Goal: Information Seeking & Learning: Learn about a topic

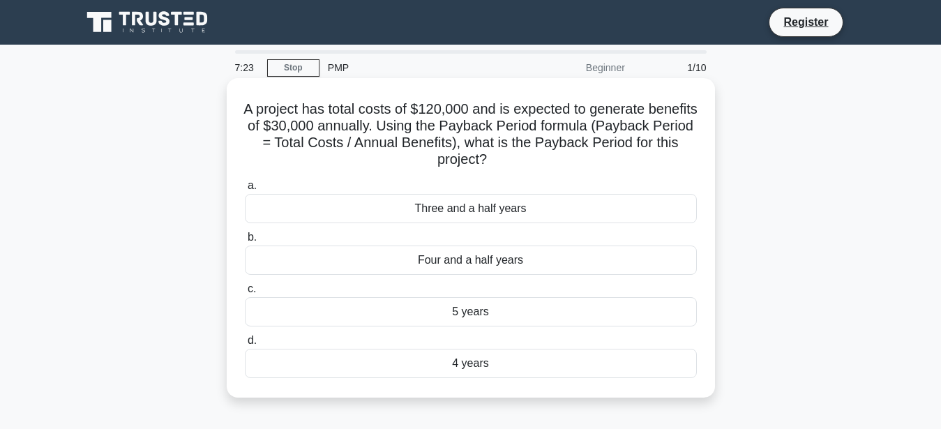
click at [349, 268] on div "Four and a half years" at bounding box center [471, 259] width 452 height 29
click at [245, 242] on input "b. Four and a half years" at bounding box center [245, 237] width 0 height 9
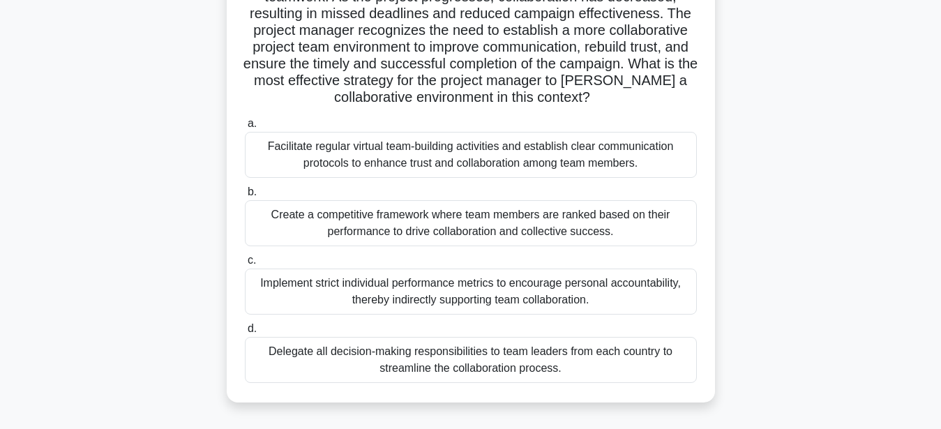
scroll to position [183, 0]
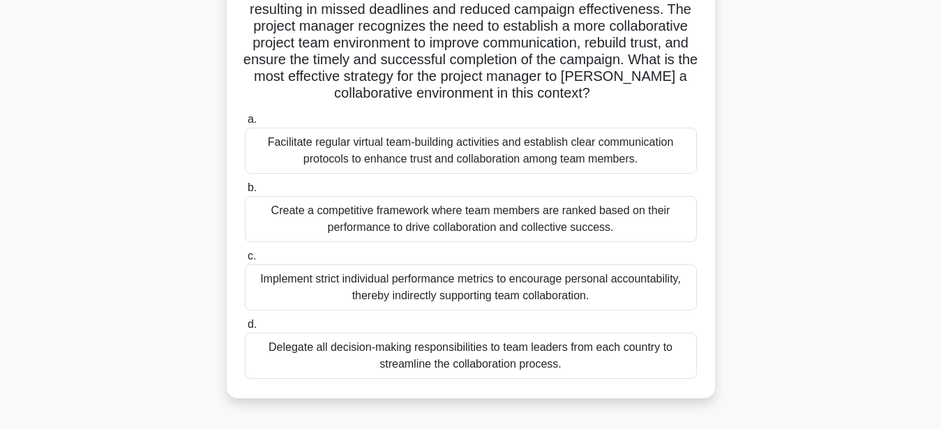
click at [386, 151] on div "Facilitate regular virtual team-building activities and establish clear communi…" at bounding box center [471, 151] width 452 height 46
click at [245, 124] on input "a. Facilitate regular virtual team-building activities and establish clear comm…" at bounding box center [245, 119] width 0 height 9
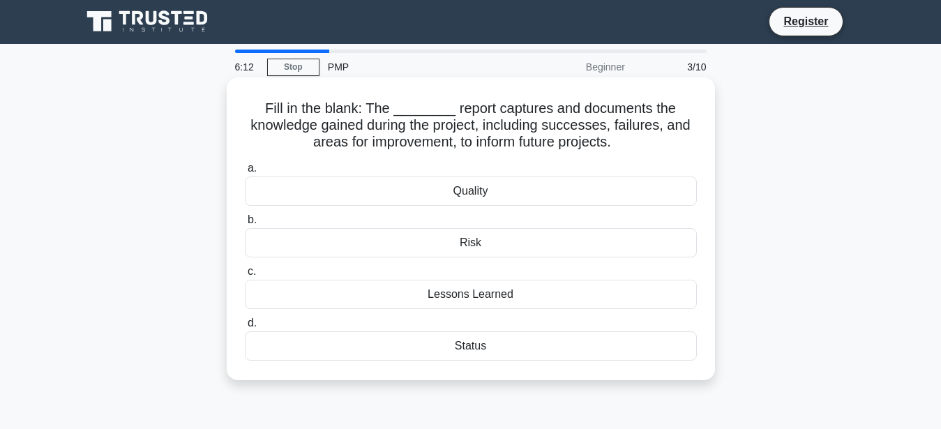
scroll to position [0, 0]
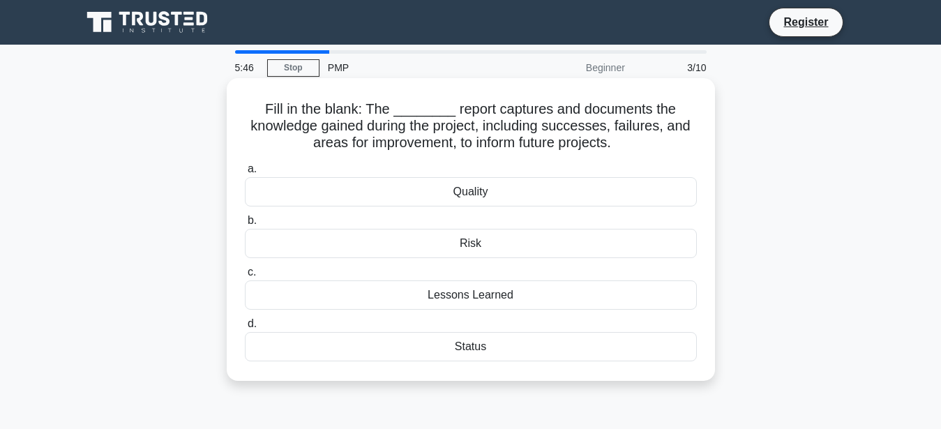
click at [464, 297] on div "Lessons Learned" at bounding box center [471, 294] width 452 height 29
click at [245, 277] on input "c. Lessons Learned" at bounding box center [245, 272] width 0 height 9
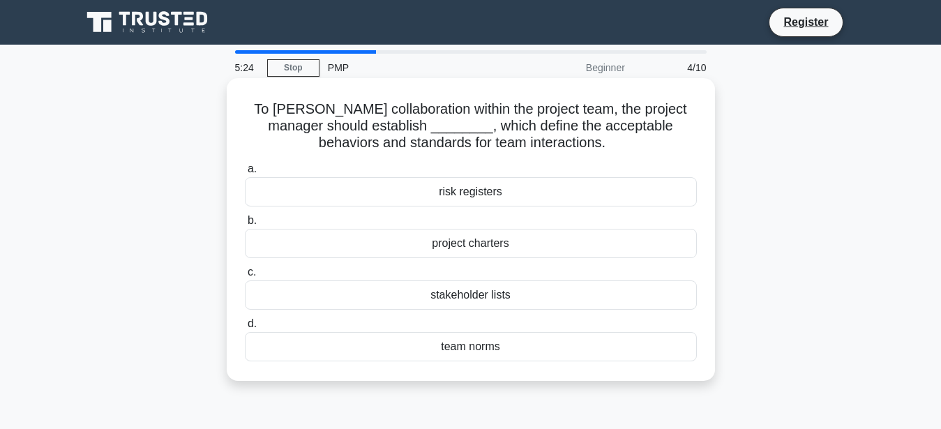
click at [468, 344] on div "team norms" at bounding box center [471, 346] width 452 height 29
click at [245, 328] on input "d. team norms" at bounding box center [245, 323] width 0 height 9
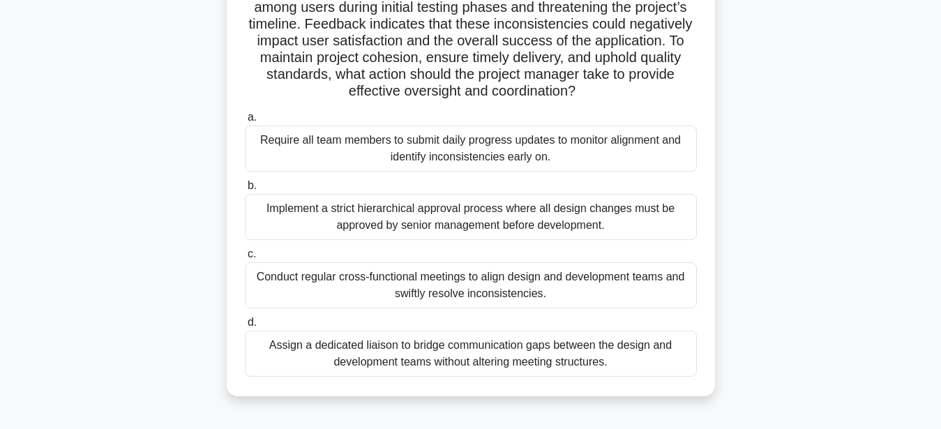
scroll to position [207, 0]
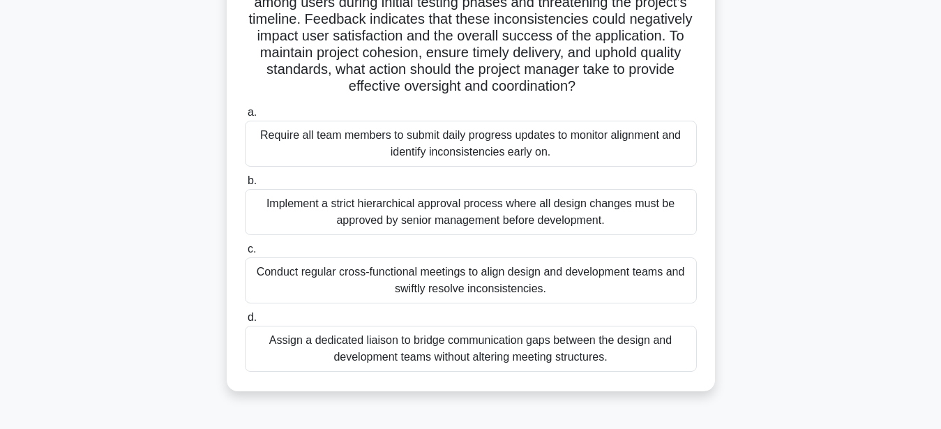
click at [436, 284] on div "Conduct regular cross-functional meetings to align design and development teams…" at bounding box center [471, 280] width 452 height 46
click at [245, 254] on input "c. Conduct regular cross-functional meetings to align design and development te…" at bounding box center [245, 249] width 0 height 9
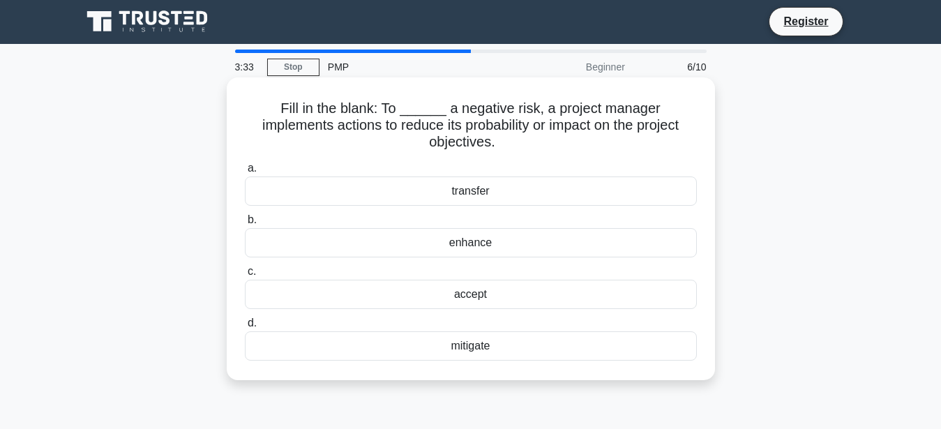
scroll to position [0, 0]
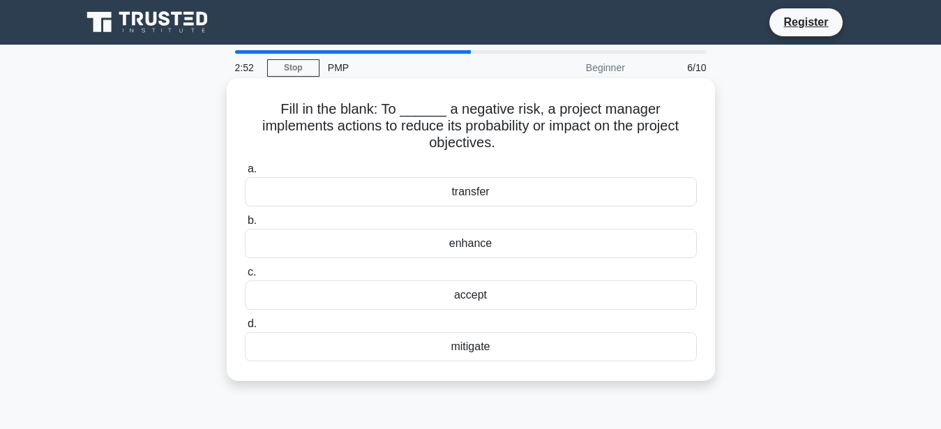
click at [474, 332] on div "mitigate" at bounding box center [471, 346] width 452 height 29
click at [245, 328] on input "d. mitigate" at bounding box center [245, 323] width 0 height 9
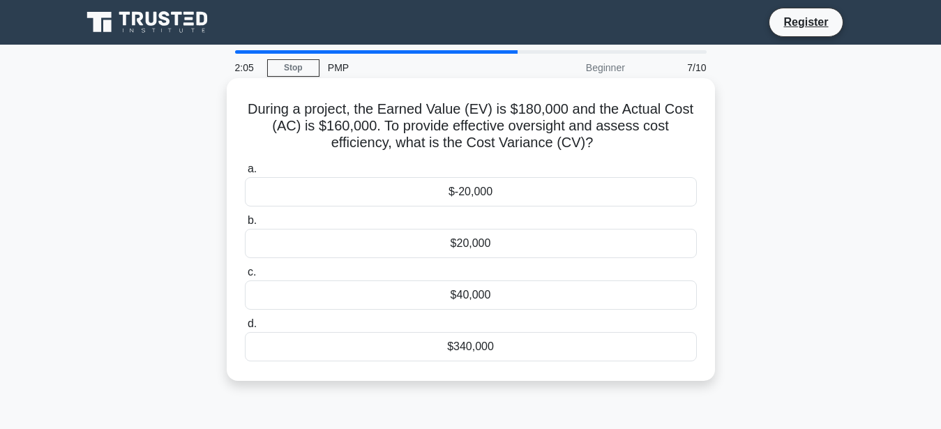
click at [482, 195] on div "$-20,000" at bounding box center [471, 191] width 452 height 29
click at [245, 174] on input "a. $-20,000" at bounding box center [245, 169] width 0 height 9
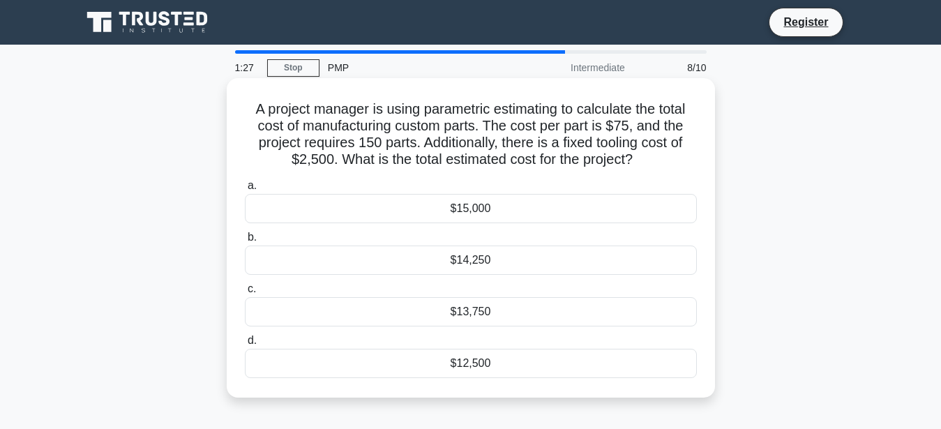
click at [418, 307] on div "$13,750" at bounding box center [471, 311] width 452 height 29
click at [245, 294] on input "c. $13,750" at bounding box center [245, 288] width 0 height 9
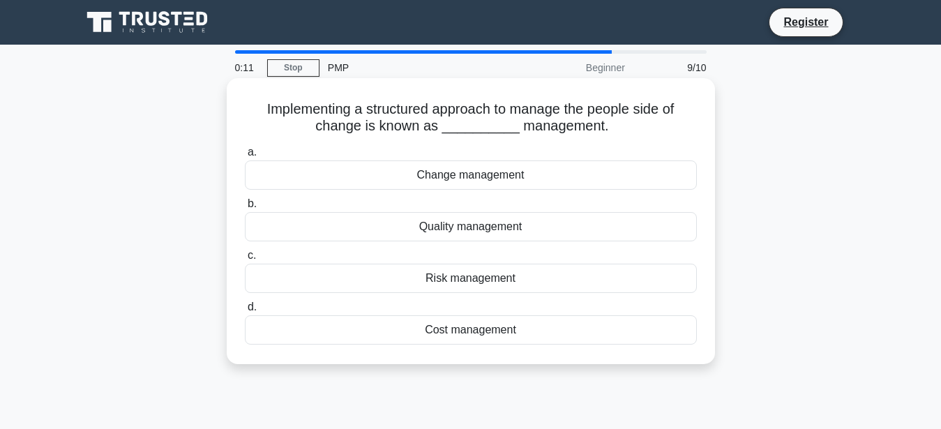
click at [468, 179] on div "Change management" at bounding box center [471, 174] width 452 height 29
click at [245, 157] on input "a. Change management" at bounding box center [245, 152] width 0 height 9
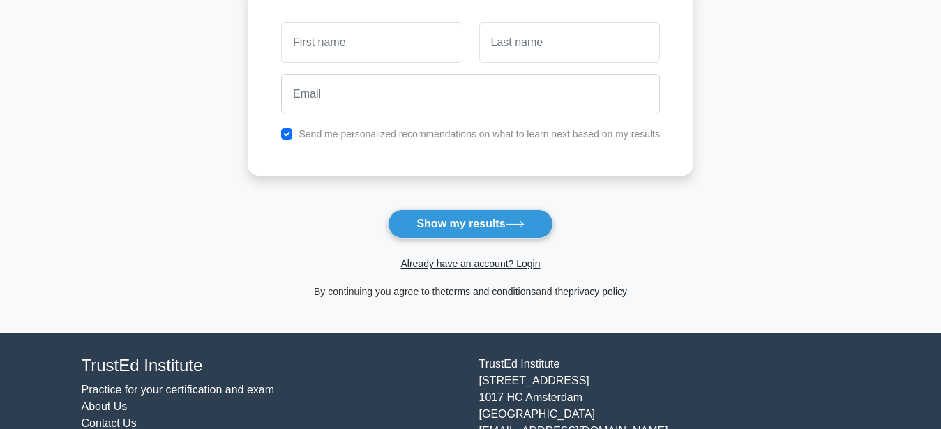
scroll to position [273, 0]
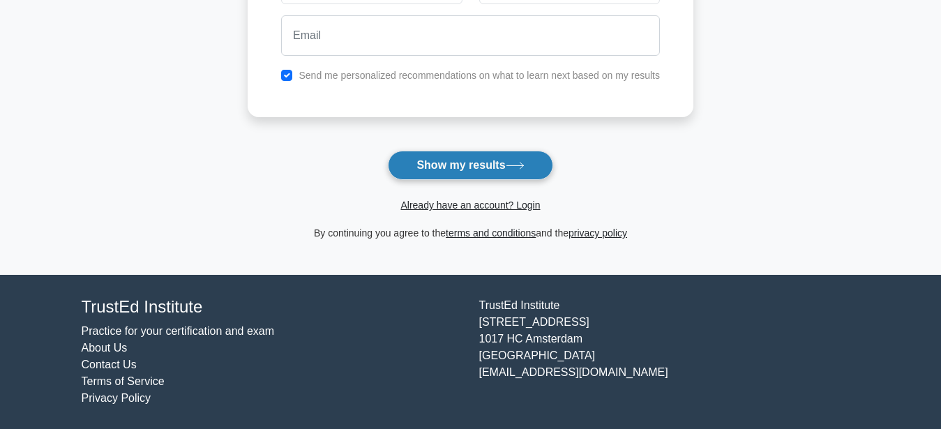
click at [469, 167] on button "Show my results" at bounding box center [470, 165] width 165 height 29
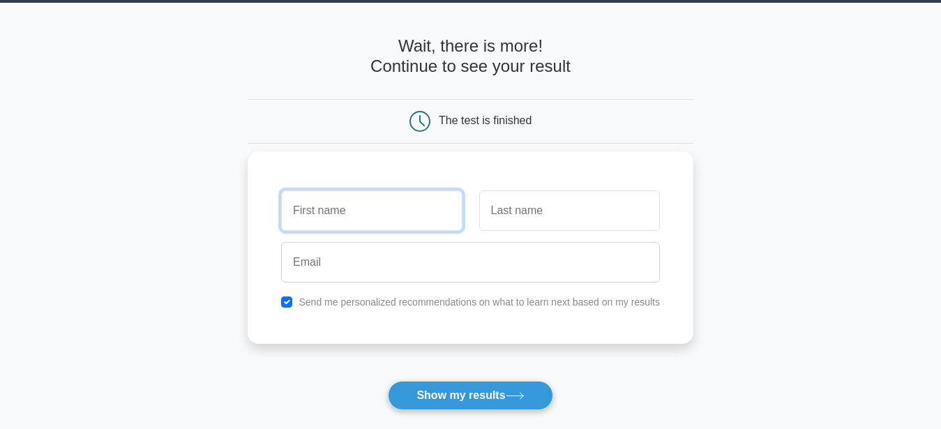
scroll to position [0, 0]
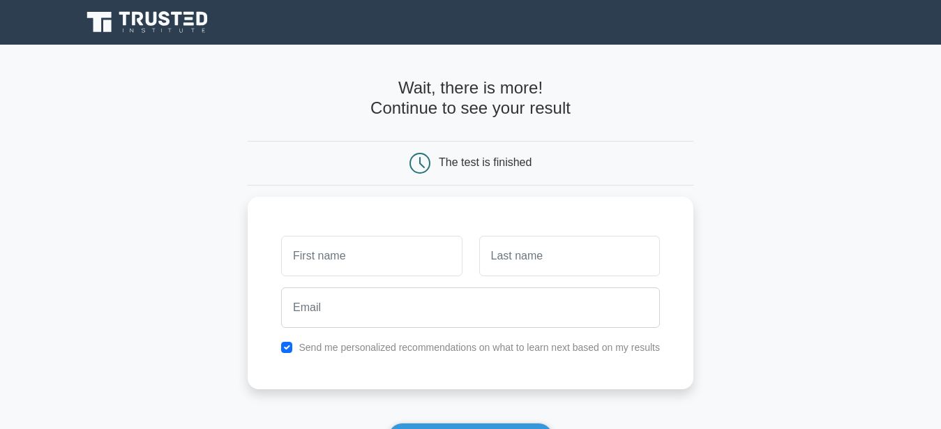
click at [483, 102] on h4 "Wait, there is more! Continue to see your result" at bounding box center [471, 98] width 446 height 40
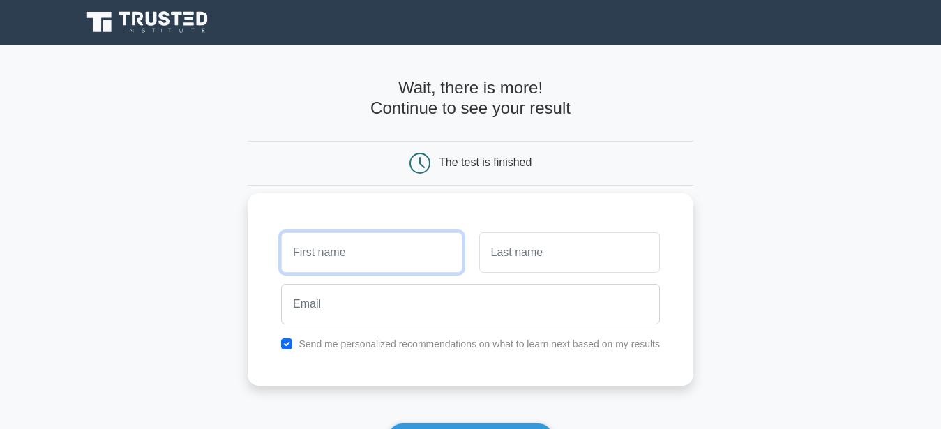
click at [377, 251] on input "text" at bounding box center [371, 252] width 181 height 40
type input "n"
type input "Nandigobe"
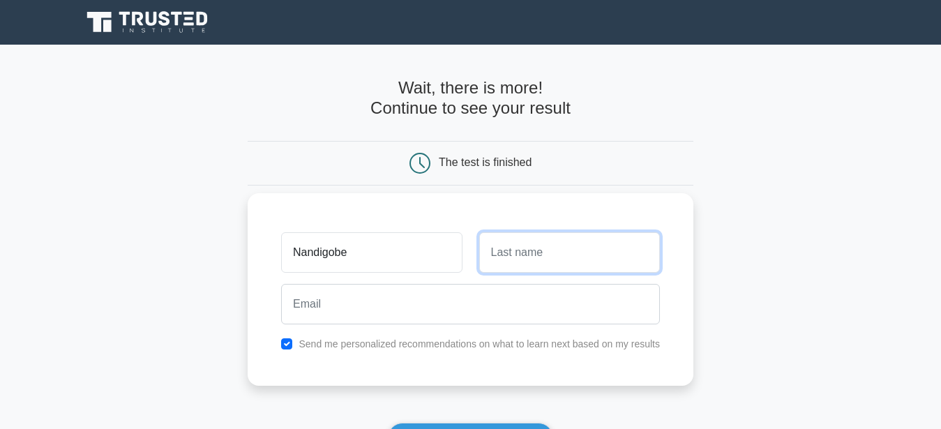
click at [565, 257] on input "text" at bounding box center [569, 252] width 181 height 40
type input "M"
type input "Nandigobe"
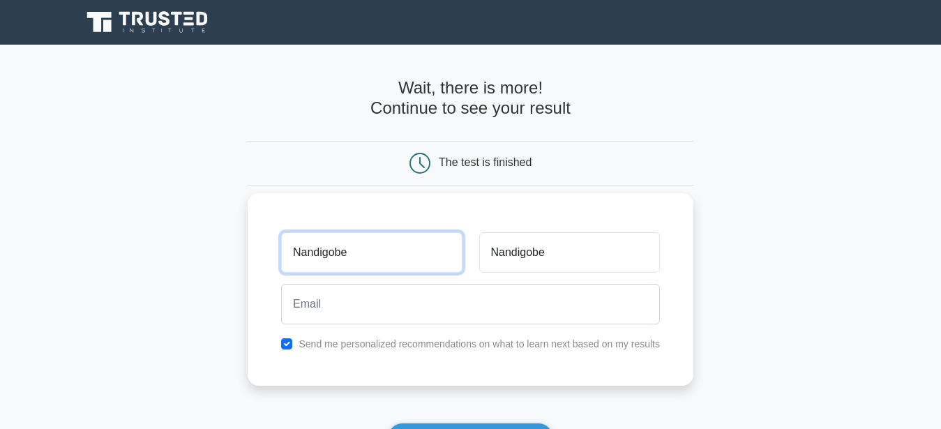
click at [374, 253] on input "Nandigobe" at bounding box center [371, 252] width 181 height 40
drag, startPoint x: 367, startPoint y: 253, endPoint x: 295, endPoint y: 252, distance: 71.8
click at [295, 252] on input "Nandigobe" at bounding box center [371, 252] width 181 height 40
type input "[PERSON_NAME]"
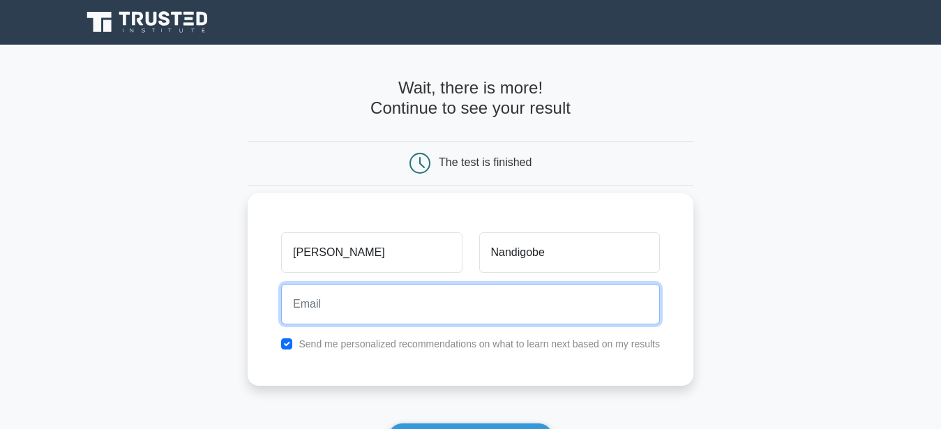
click at [319, 307] on input "email" at bounding box center [470, 304] width 379 height 40
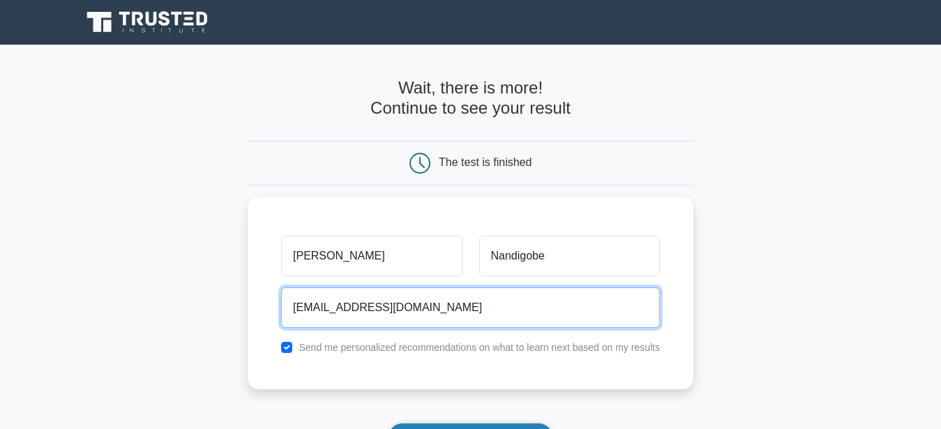
scroll to position [213, 0]
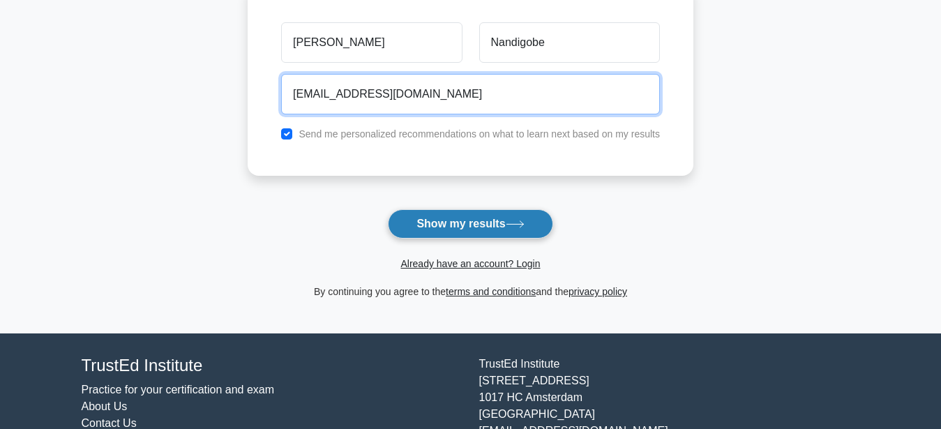
type input "nandizom2015@gmail.com"
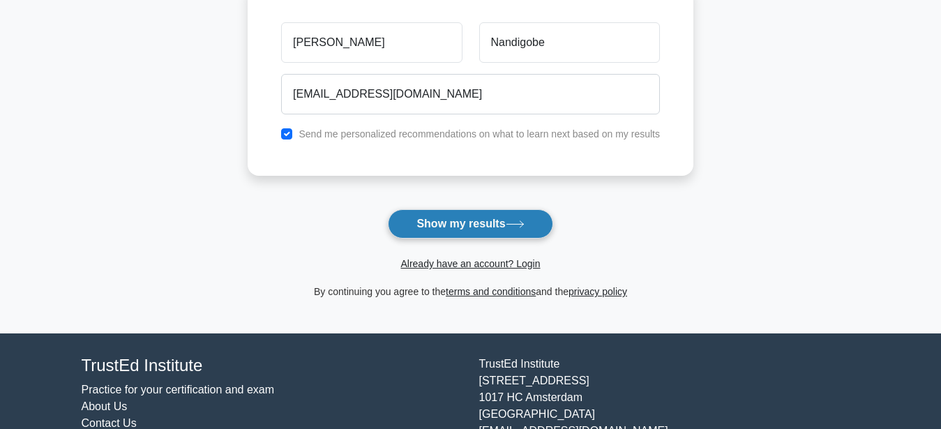
click at [459, 229] on button "Show my results" at bounding box center [470, 223] width 165 height 29
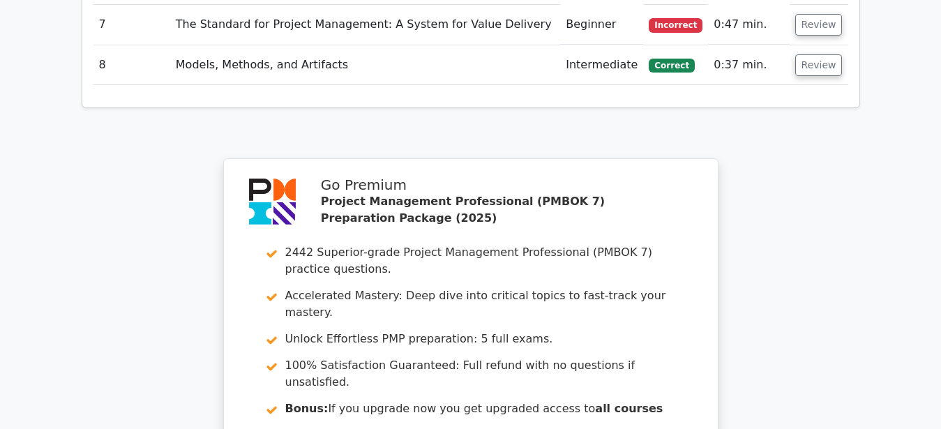
scroll to position [1898, 0]
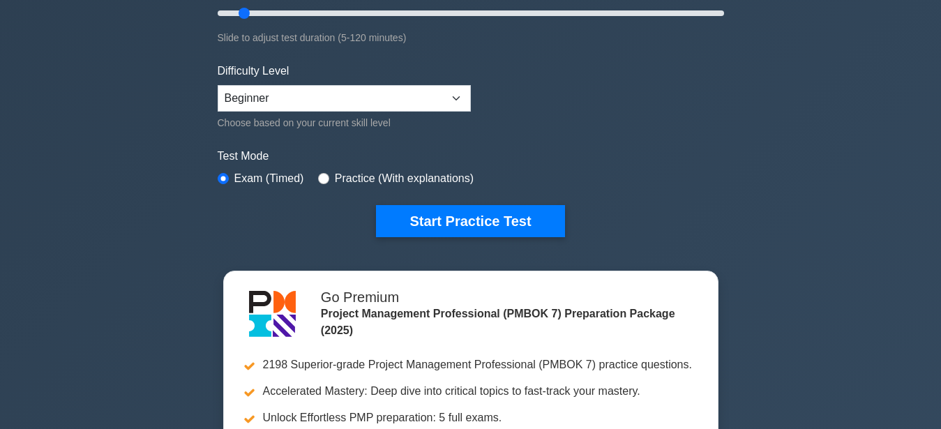
scroll to position [320, 0]
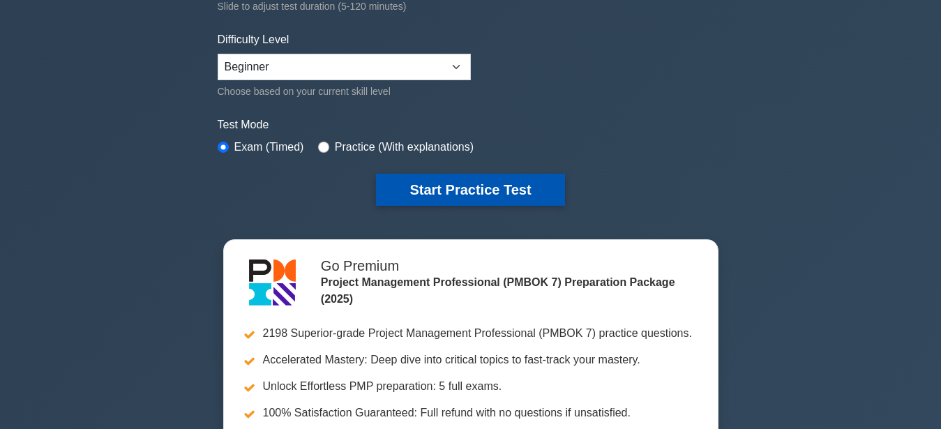
click at [473, 181] on button "Start Practice Test" at bounding box center [470, 190] width 188 height 32
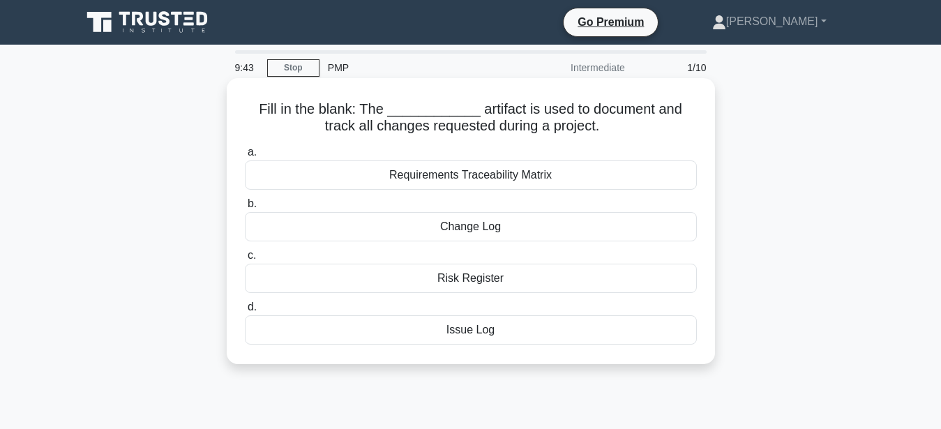
click at [473, 224] on div "Change Log" at bounding box center [471, 226] width 452 height 29
click at [245, 208] on input "b. Change Log" at bounding box center [245, 203] width 0 height 9
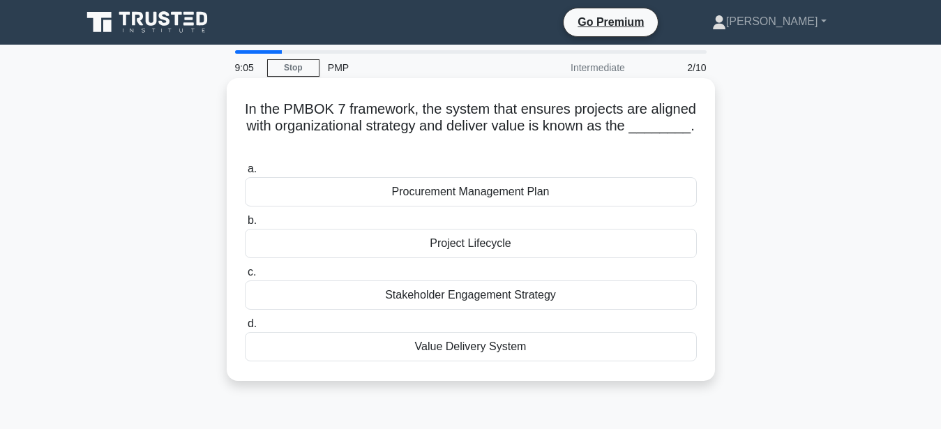
click at [476, 332] on div "Value Delivery System" at bounding box center [471, 346] width 452 height 29
click at [245, 328] on input "d. Value Delivery System" at bounding box center [245, 323] width 0 height 9
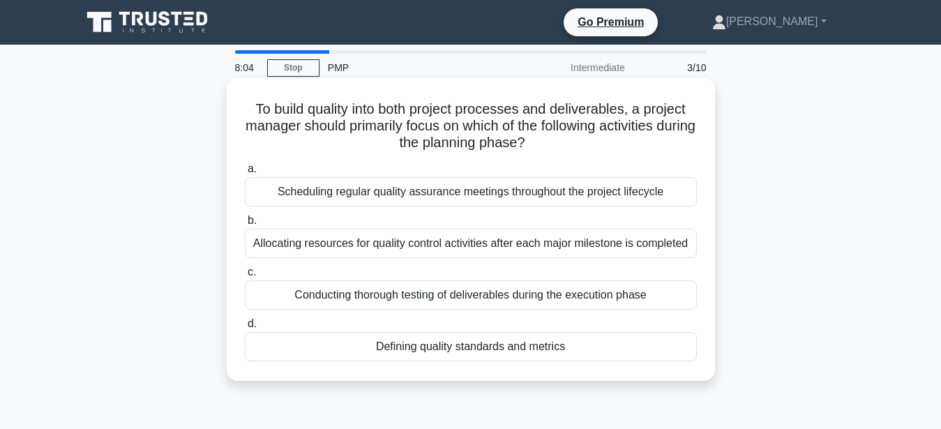
click at [482, 351] on div "Defining quality standards and metrics" at bounding box center [471, 346] width 452 height 29
click at [245, 328] on input "d. Defining quality standards and metrics" at bounding box center [245, 323] width 0 height 9
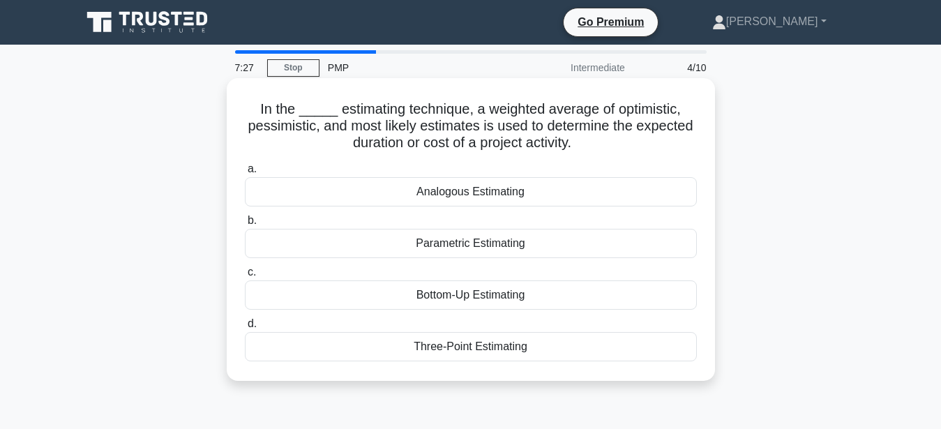
click at [464, 194] on div "Analogous Estimating" at bounding box center [471, 191] width 452 height 29
click at [245, 174] on input "a. Analogous Estimating" at bounding box center [245, 169] width 0 height 9
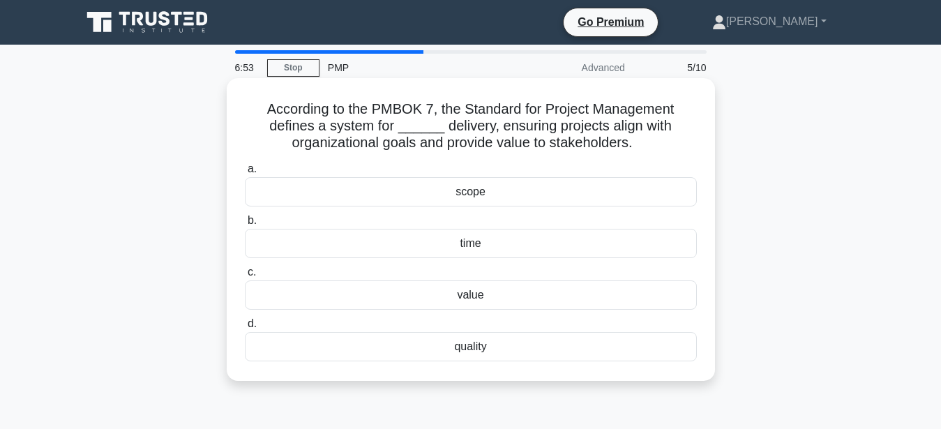
click at [476, 346] on div "quality" at bounding box center [471, 346] width 452 height 29
click at [245, 328] on input "d. quality" at bounding box center [245, 323] width 0 height 9
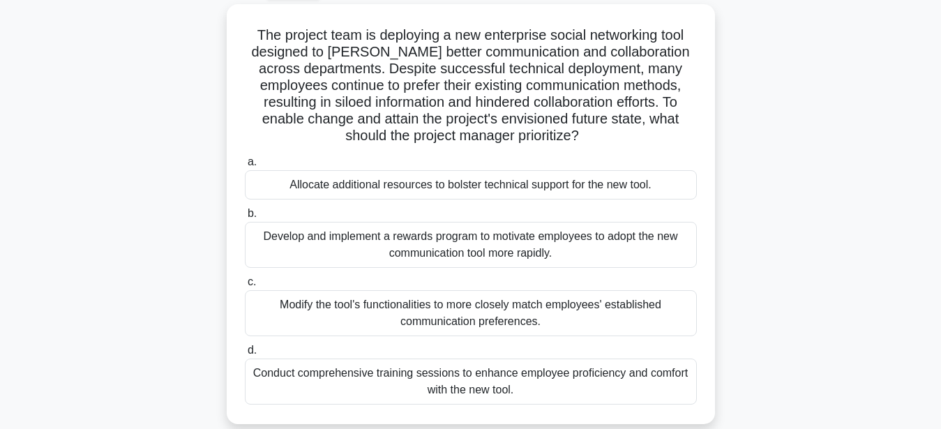
scroll to position [79, 0]
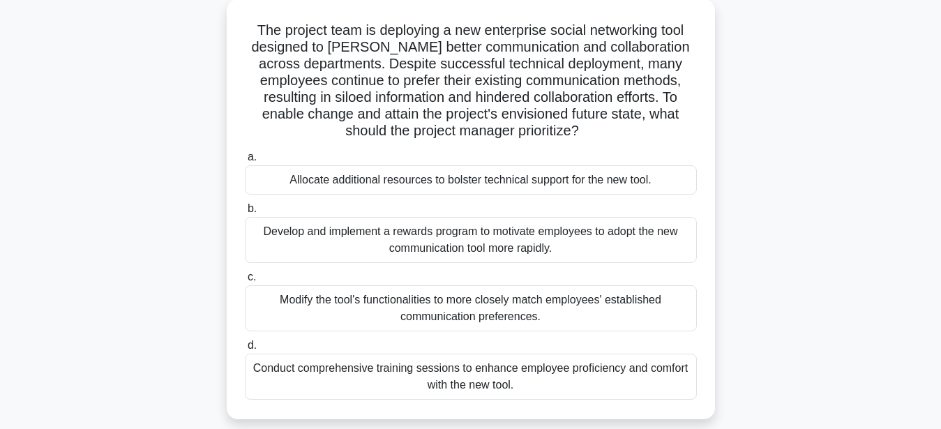
click at [475, 373] on div "Conduct comprehensive training sessions to enhance employee proficiency and com…" at bounding box center [471, 376] width 452 height 46
click at [245, 350] on input "d. Conduct comprehensive training sessions to enhance employee proficiency and …" at bounding box center [245, 345] width 0 height 9
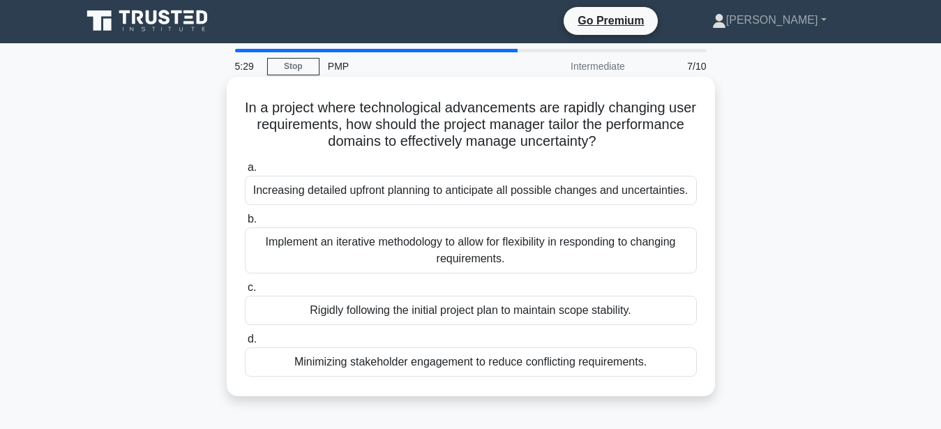
scroll to position [0, 0]
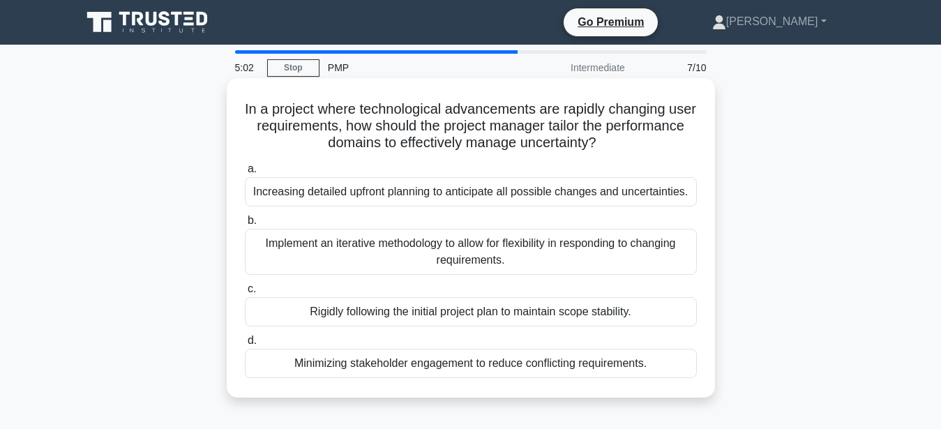
click at [482, 254] on div "Implement an iterative methodology to allow for flexibility in responding to ch…" at bounding box center [471, 252] width 452 height 46
click at [245, 225] on input "b. Implement an iterative methodology to allow for flexibility in responding to…" at bounding box center [245, 220] width 0 height 9
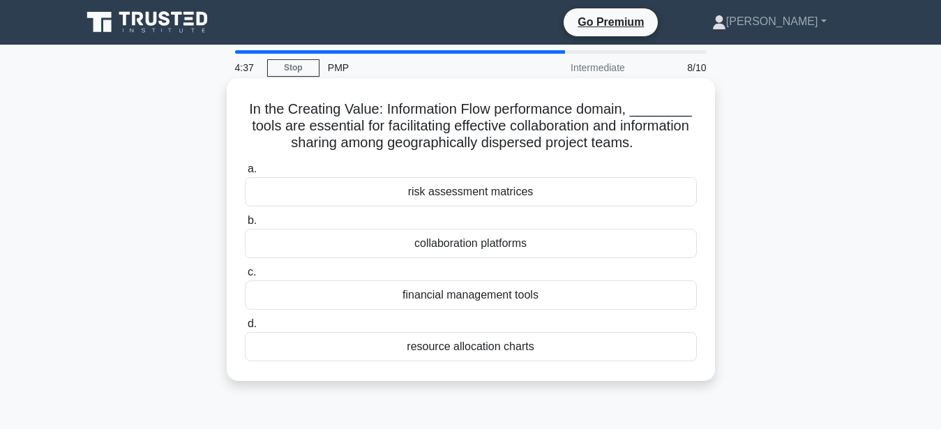
click at [477, 242] on div "collaboration platforms" at bounding box center [471, 243] width 452 height 29
click at [245, 225] on input "b. collaboration platforms" at bounding box center [245, 220] width 0 height 9
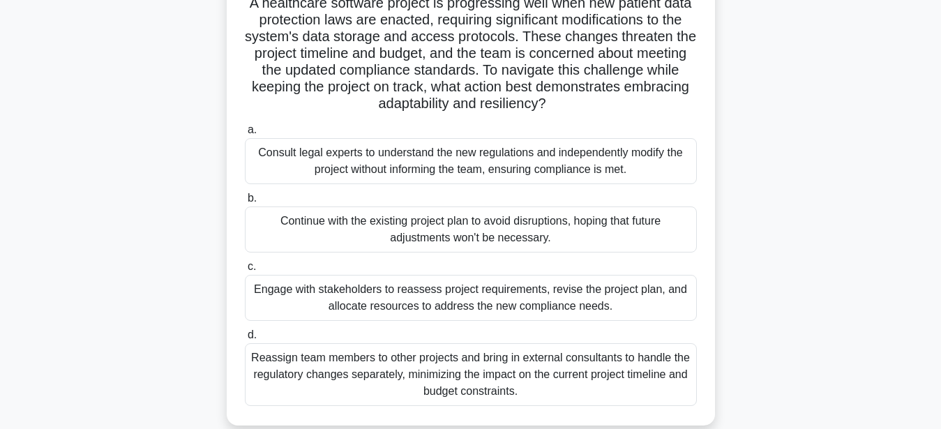
scroll to position [111, 0]
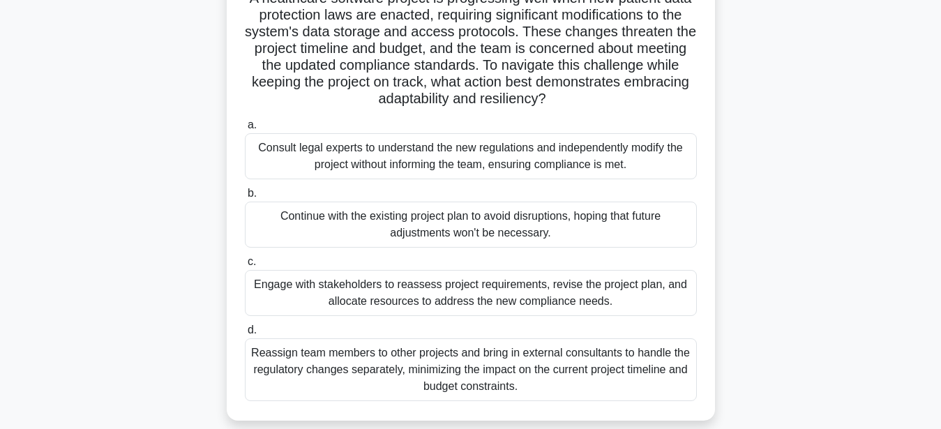
click at [448, 297] on div "Engage with stakeholders to reassess project requirements, revise the project p…" at bounding box center [471, 293] width 452 height 46
click at [245, 266] on input "c. Engage with stakeholders to reassess project requirements, revise the projec…" at bounding box center [245, 261] width 0 height 9
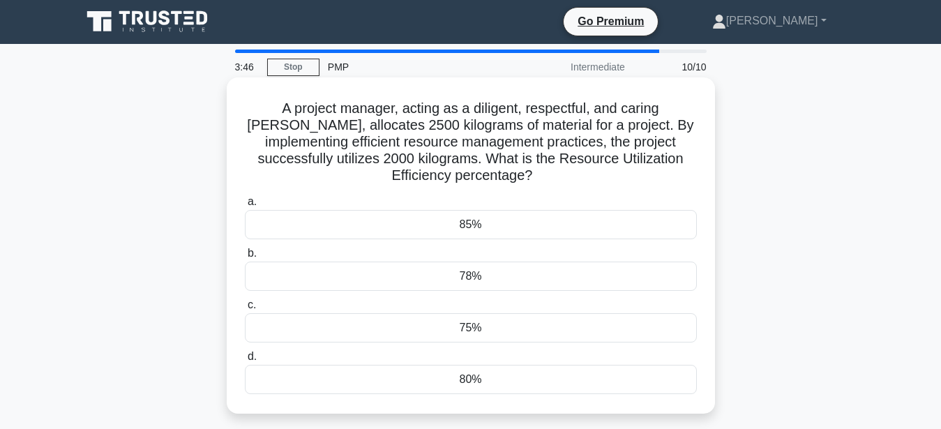
scroll to position [0, 0]
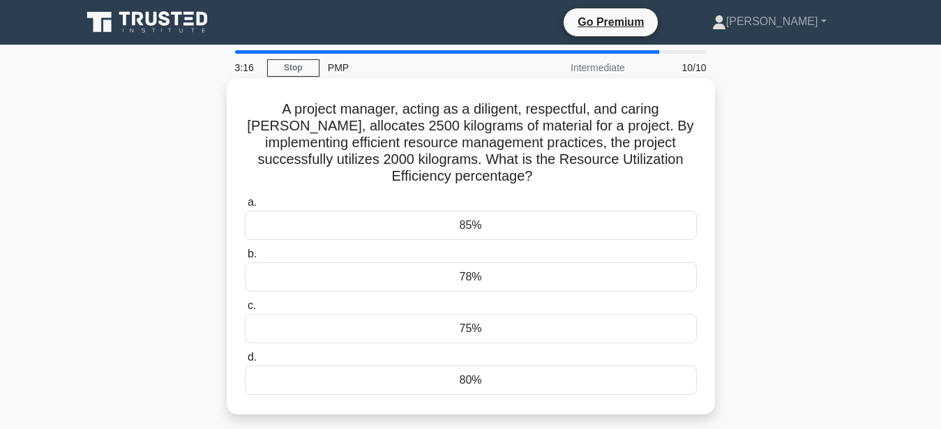
click at [439, 378] on div "80%" at bounding box center [471, 379] width 452 height 29
click at [245, 362] on input "d. 80%" at bounding box center [245, 357] width 0 height 9
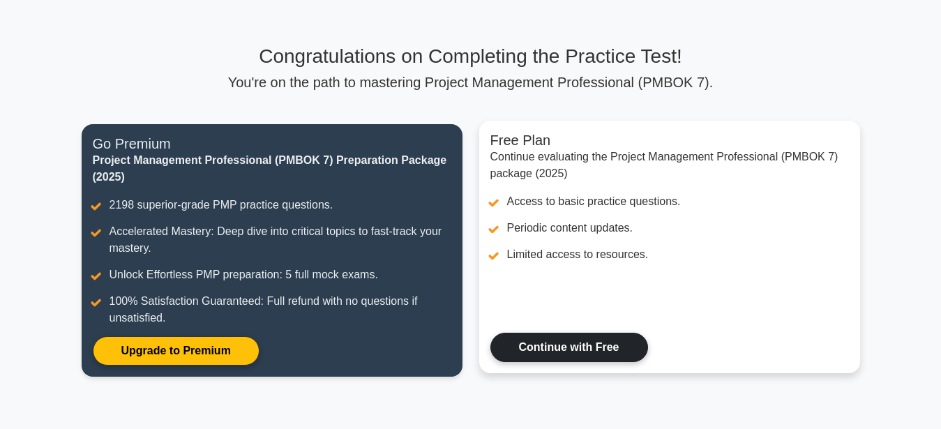
scroll to position [102, 0]
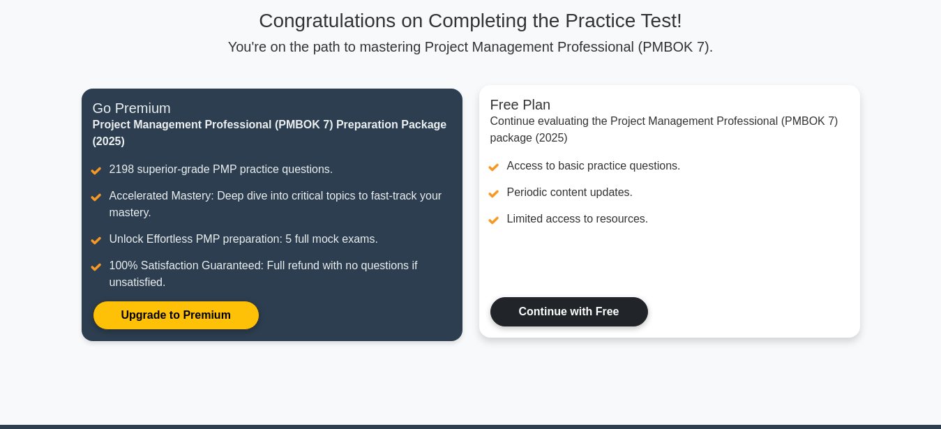
click at [562, 313] on link "Continue with Free" at bounding box center [569, 311] width 158 height 29
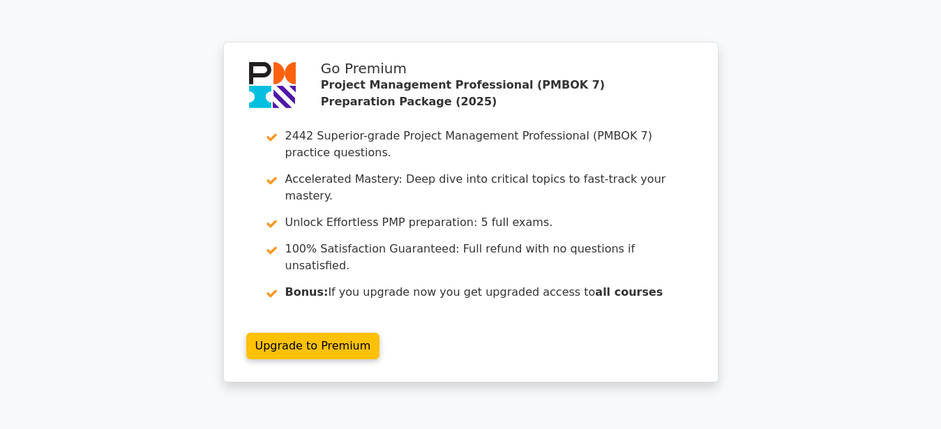
scroll to position [2146, 0]
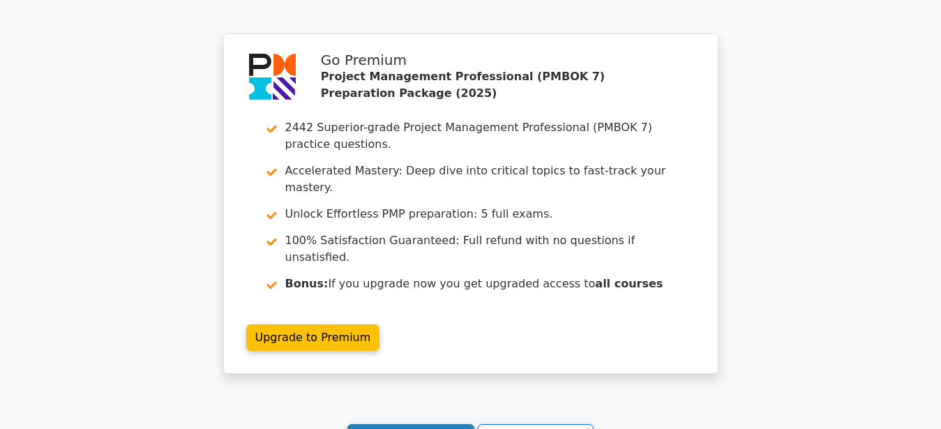
click at [425, 424] on link "Continue practicing" at bounding box center [411, 437] width 128 height 26
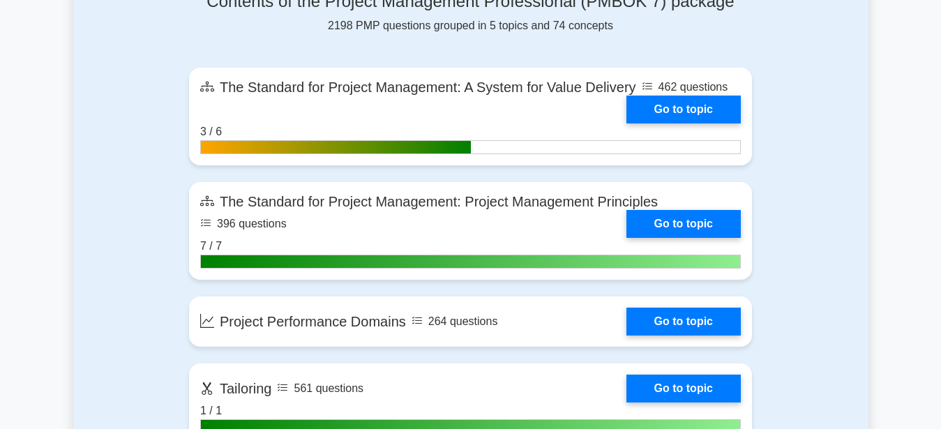
scroll to position [927, 0]
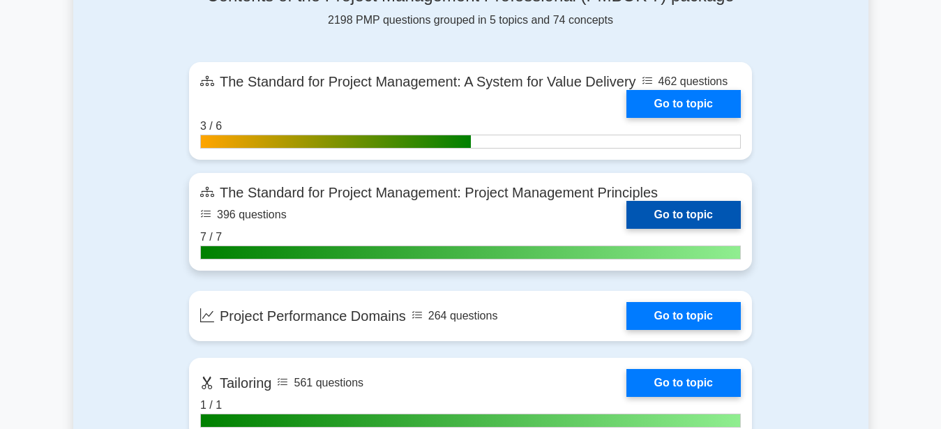
click at [682, 213] on link "Go to topic" at bounding box center [683, 215] width 114 height 28
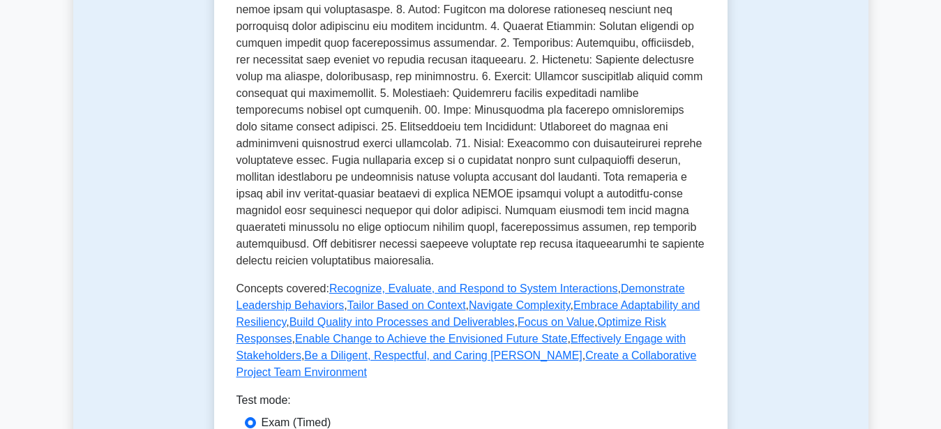
scroll to position [669, 0]
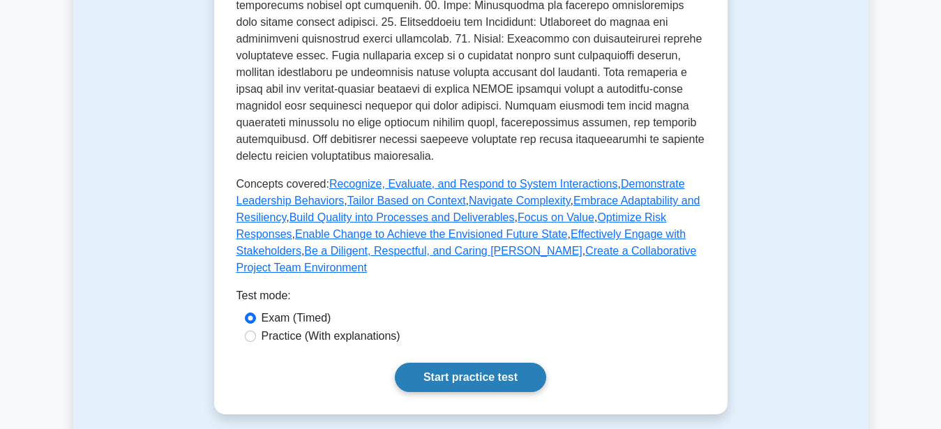
click at [469, 363] on link "Start practice test" at bounding box center [470, 377] width 151 height 29
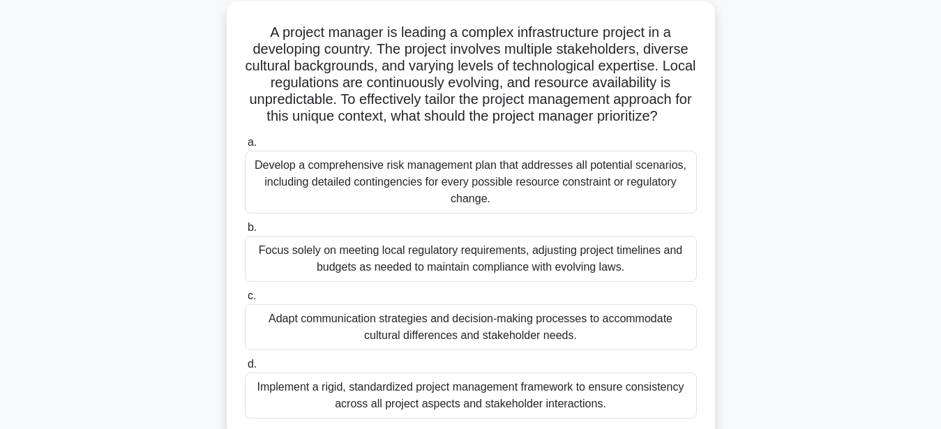
scroll to position [114, 0]
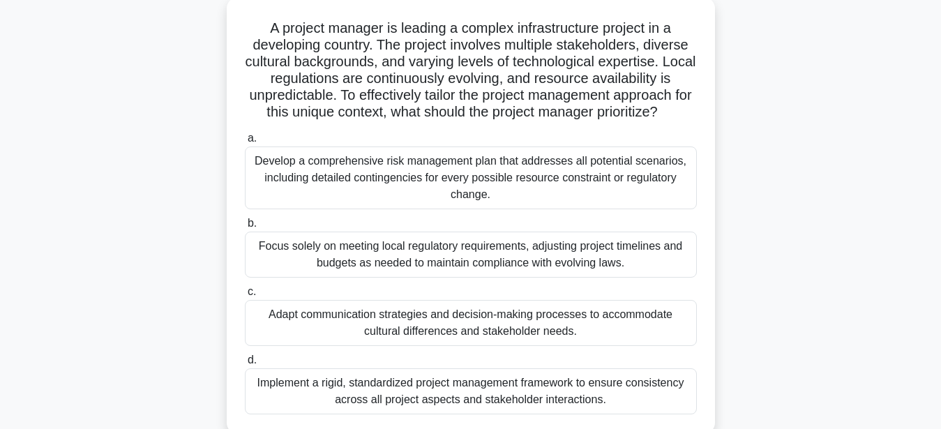
click at [498, 324] on div "Adapt communication strategies and decision-making processes to accommodate cul…" at bounding box center [471, 323] width 452 height 46
click at [245, 296] on input "c. Adapt communication strategies and decision-making processes to accommodate …" at bounding box center [245, 291] width 0 height 9
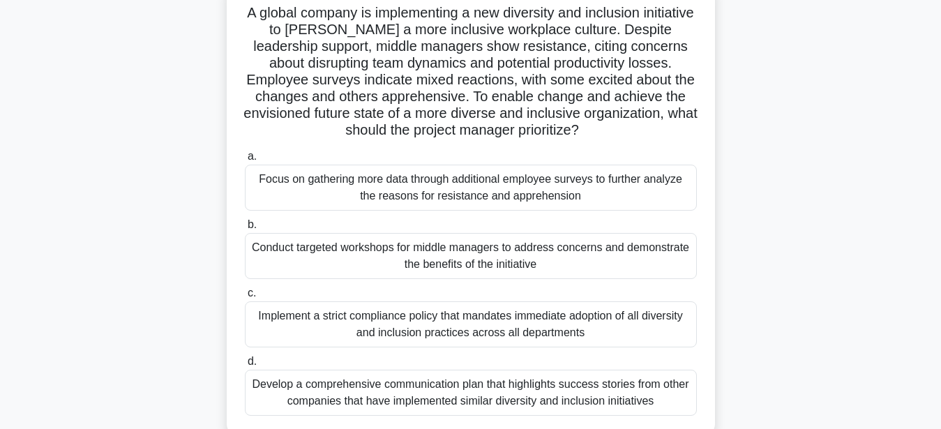
scroll to position [135, 0]
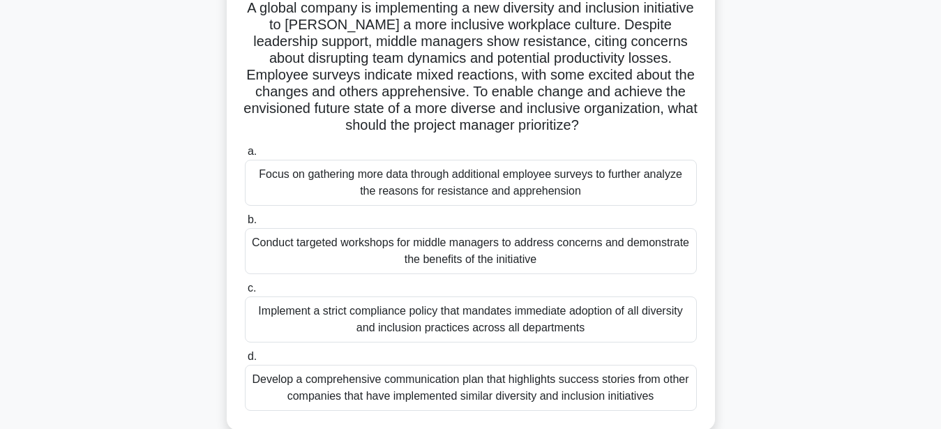
click at [472, 254] on div "Conduct targeted workshops for middle managers to address concerns and demonstr…" at bounding box center [471, 251] width 452 height 46
click at [245, 224] on input "b. Conduct targeted workshops for middle managers to address concerns and demon…" at bounding box center [245, 219] width 0 height 9
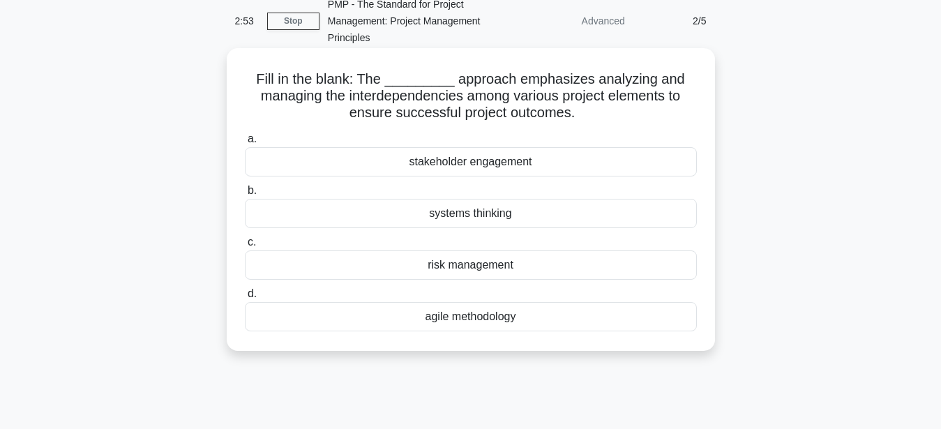
scroll to position [0, 0]
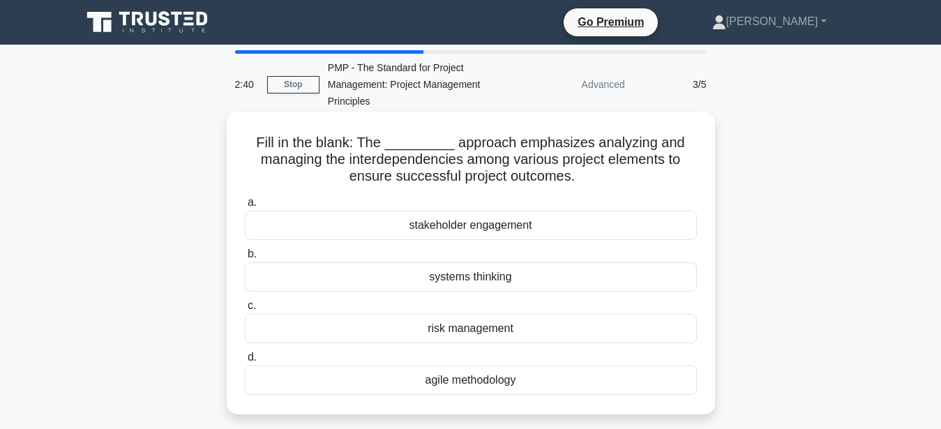
click at [482, 280] on div "systems thinking" at bounding box center [471, 276] width 452 height 29
click at [245, 259] on input "b. systems thinking" at bounding box center [245, 254] width 0 height 9
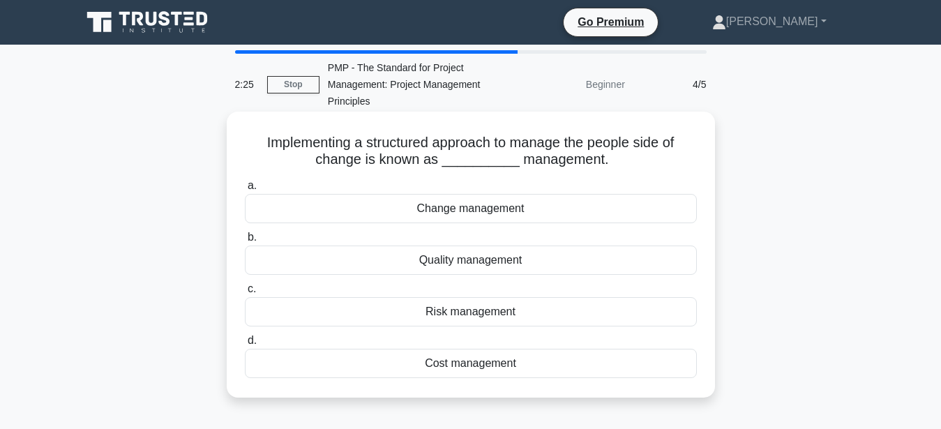
click at [477, 209] on div "Change management" at bounding box center [471, 208] width 452 height 29
click at [245, 190] on input "a. Change management" at bounding box center [245, 185] width 0 height 9
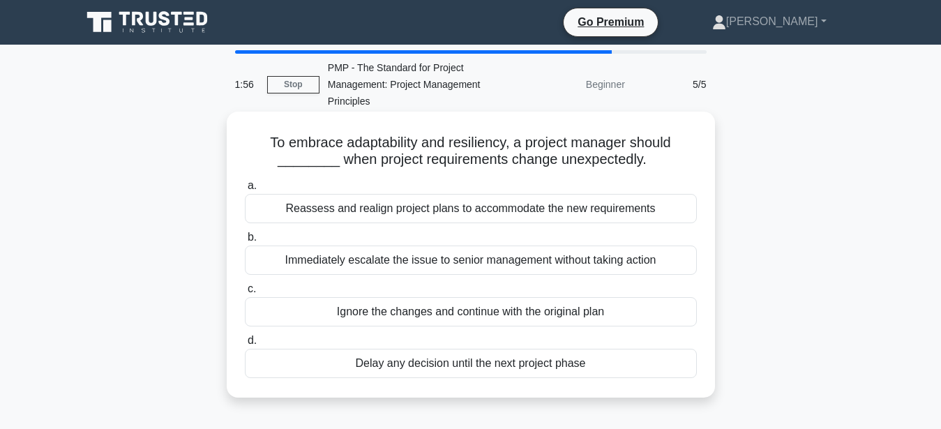
click at [436, 209] on div "Reassess and realign project plans to accommodate the new requirements" at bounding box center [471, 208] width 452 height 29
click at [245, 190] on input "a. Reassess and realign project plans to accommodate the new requirements" at bounding box center [245, 185] width 0 height 9
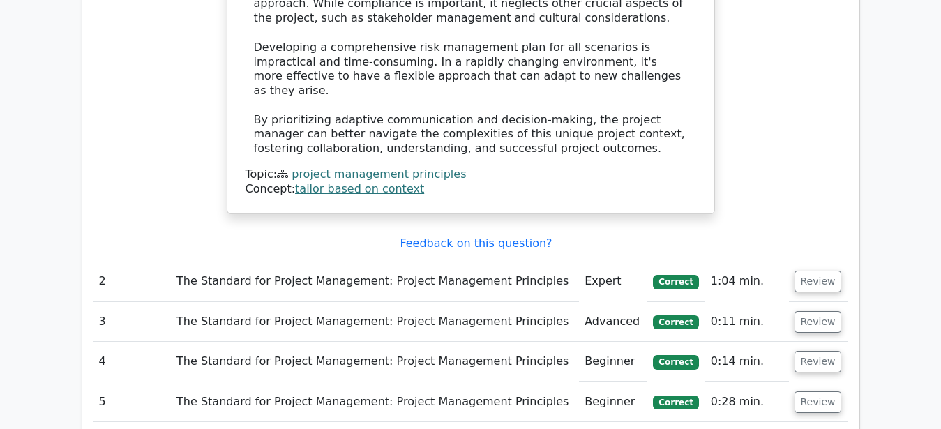
scroll to position [1905, 0]
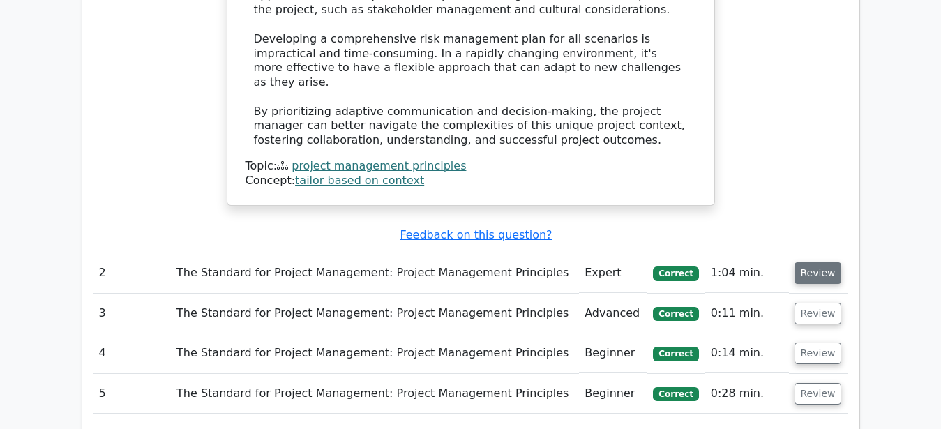
click at [810, 262] on button "Review" at bounding box center [817, 273] width 47 height 22
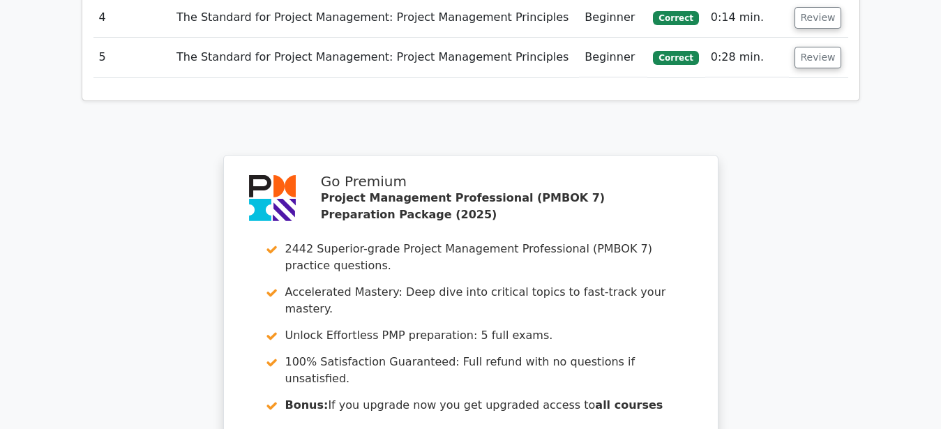
scroll to position [3327, 0]
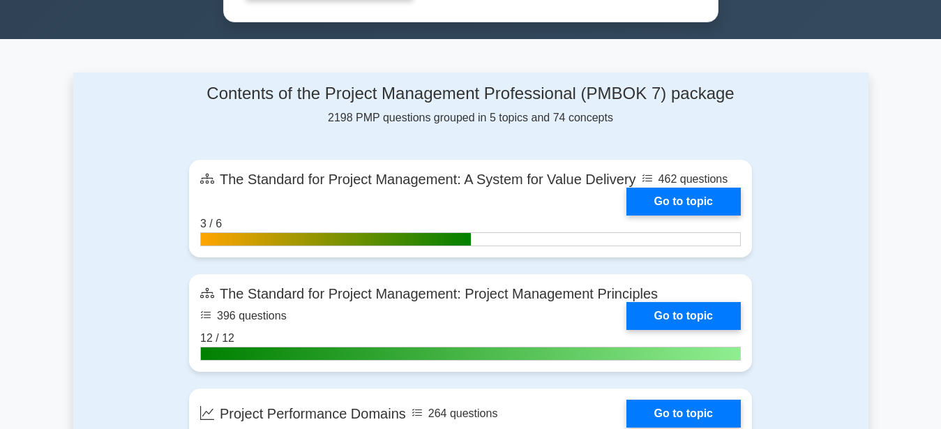
scroll to position [924, 0]
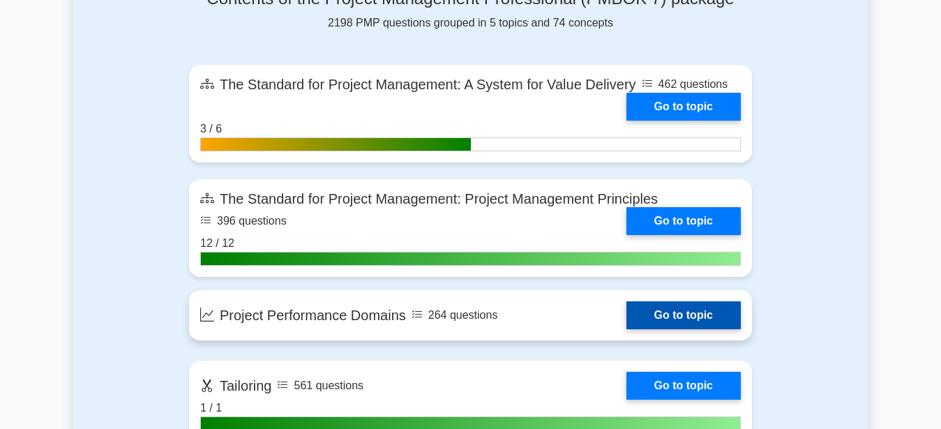
click at [681, 310] on link "Go to topic" at bounding box center [683, 315] width 114 height 28
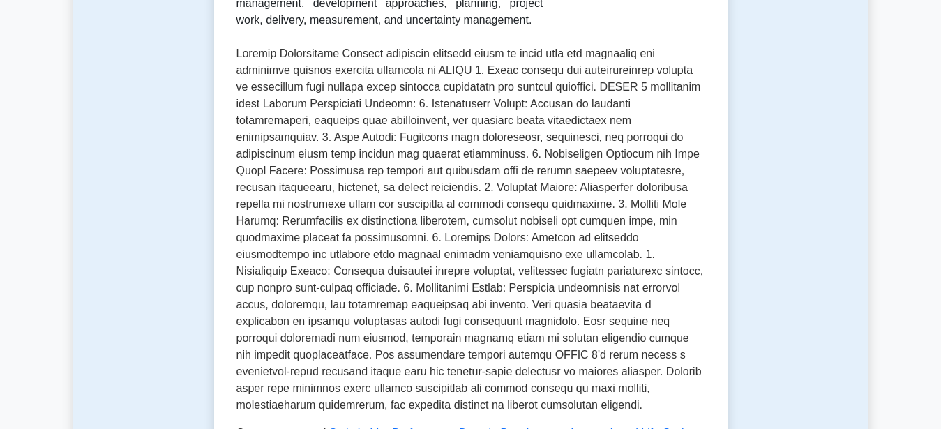
scroll to position [343, 0]
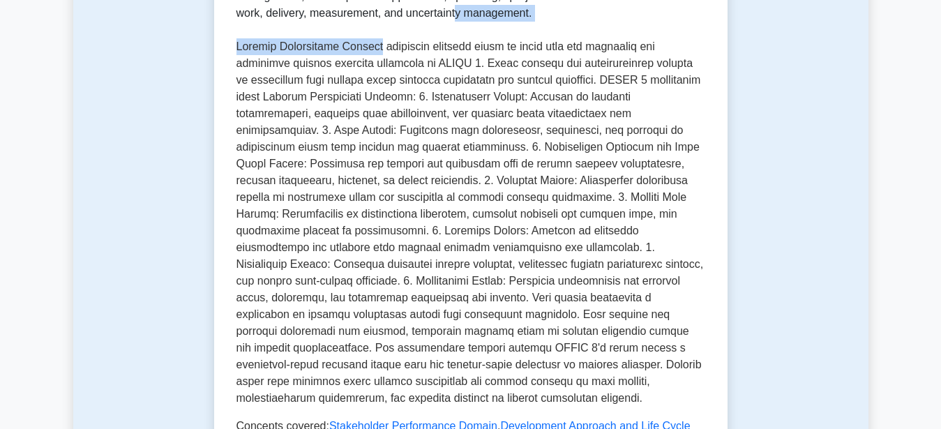
drag, startPoint x: 381, startPoint y: 47, endPoint x: 235, endPoint y: 51, distance: 146.5
click at [235, 51] on div "Project Performance Domains Key areas of focus for successful project performan…" at bounding box center [470, 227] width 513 height 791
click at [287, 49] on p at bounding box center [470, 222] width 469 height 368
drag, startPoint x: 382, startPoint y: 48, endPoint x: 239, endPoint y: 52, distance: 143.0
click at [237, 52] on p at bounding box center [470, 222] width 469 height 368
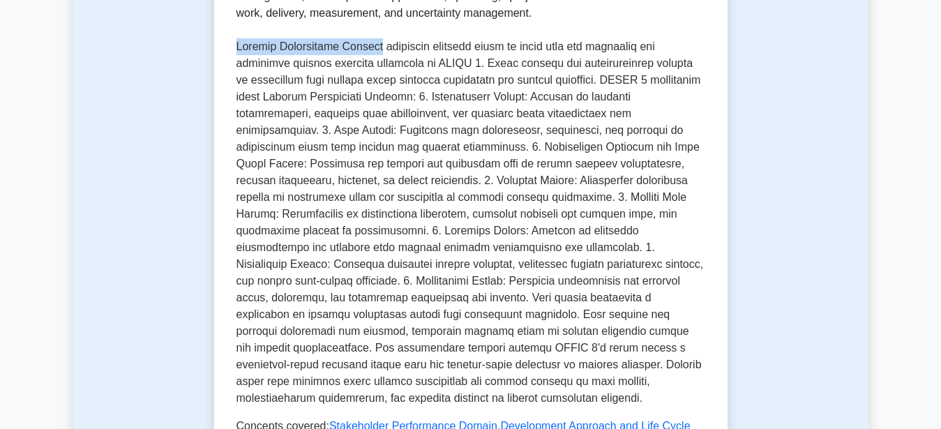
copy p "Project Performance Domains"
